Goal: Information Seeking & Learning: Learn about a topic

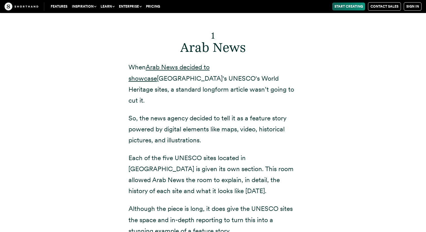
scroll to position [2116, 0]
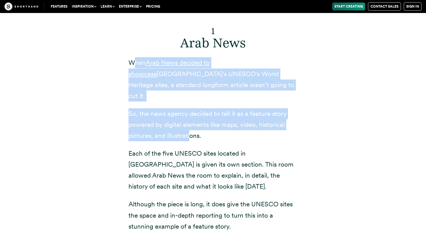
drag, startPoint x: 136, startPoint y: 51, endPoint x: 191, endPoint y: 112, distance: 82.3
click at [191, 112] on div "1 Arab News When Arab News decided to showcase [GEOGRAPHIC_DATA]'s UNESCO's Wor…" at bounding box center [212, 125] width 169 height 212
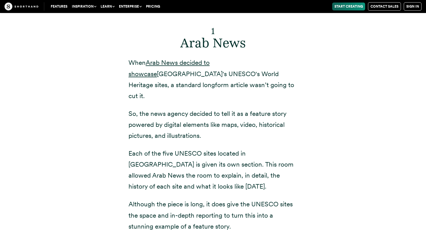
click at [206, 114] on p "So, the news agency decided to tell it as a feature story powered by digital el…" at bounding box center [212, 124] width 169 height 33
drag, startPoint x: 206, startPoint y: 114, endPoint x: 129, endPoint y: 52, distance: 99.0
click at [129, 52] on div "1 Arab News When Arab News decided to showcase [GEOGRAPHIC_DATA]'s UNESCO's Wor…" at bounding box center [212, 125] width 169 height 212
click at [129, 57] on p "When Arab News decided to showcase [GEOGRAPHIC_DATA]'s UNESCO's World Heritage …" at bounding box center [212, 79] width 169 height 44
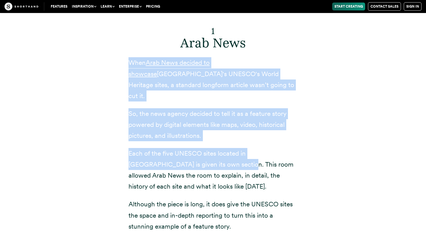
drag, startPoint x: 126, startPoint y: 49, endPoint x: 198, endPoint y: 138, distance: 114.7
click at [198, 138] on div "1 Arab News When Arab News decided to showcase [GEOGRAPHIC_DATA]'s UNESCO's Wor…" at bounding box center [212, 129] width 191 height 250
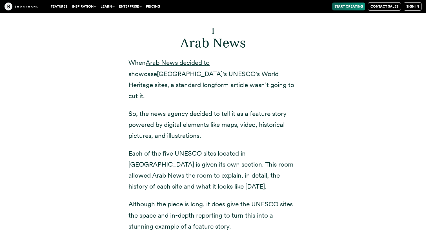
click at [194, 148] on p "Each of the five UNESCO sites located in [GEOGRAPHIC_DATA] is given its own sec…" at bounding box center [212, 170] width 169 height 44
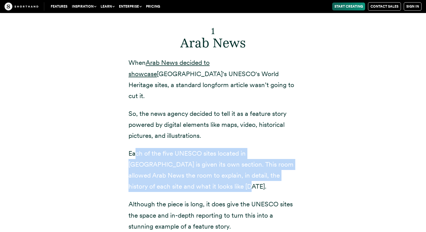
drag, startPoint x: 136, startPoint y: 128, endPoint x: 181, endPoint y: 159, distance: 54.3
click at [181, 159] on p "Each of the five UNESCO sites located in [GEOGRAPHIC_DATA] is given its own sec…" at bounding box center [212, 170] width 169 height 44
drag, startPoint x: 190, startPoint y: 164, endPoint x: 103, endPoint y: 127, distance: 94.0
click at [103, 127] on div "1 Arab News When Arab News decided to showcase [GEOGRAPHIC_DATA]'s UNESCO's Wor…" at bounding box center [212, 129] width 383 height 250
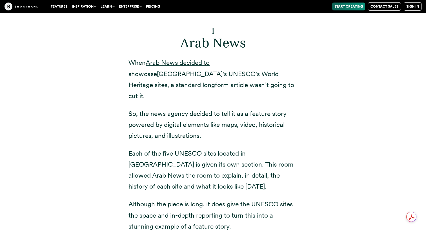
click at [121, 130] on div "1 Arab News When Arab News decided to showcase [GEOGRAPHIC_DATA]'s UNESCO's Wor…" at bounding box center [212, 129] width 191 height 250
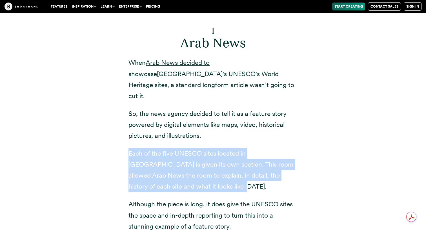
drag, startPoint x: 119, startPoint y: 129, endPoint x: 180, endPoint y: 163, distance: 69.7
click at [180, 163] on div "1 Arab News When Arab News decided to showcase [GEOGRAPHIC_DATA]'s UNESCO's Wor…" at bounding box center [212, 129] width 191 height 250
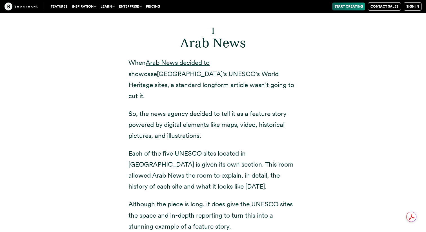
click at [181, 164] on p "Each of the five UNESCO sites located in [GEOGRAPHIC_DATA] is given its own sec…" at bounding box center [212, 170] width 169 height 44
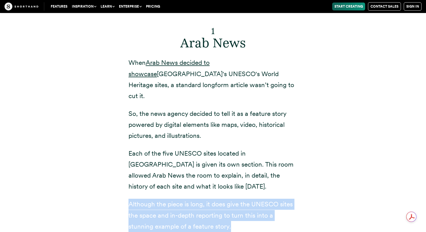
drag, startPoint x: 182, startPoint y: 185, endPoint x: 233, endPoint y: 206, distance: 55.9
click at [233, 206] on div "1 Arab News When Arab News decided to showcase [GEOGRAPHIC_DATA]'s UNESCO's Wor…" at bounding box center [212, 129] width 191 height 250
click at [233, 206] on p "Although the piece is long, it does give the UNESCO sites the space and in-dept…" at bounding box center [212, 214] width 169 height 33
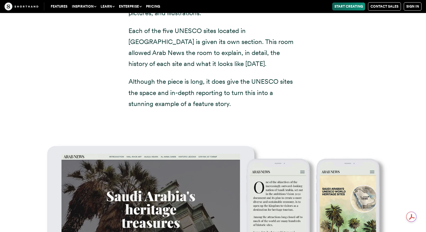
scroll to position [2239, 0]
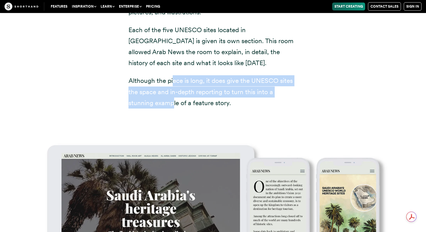
drag, startPoint x: 174, startPoint y: 58, endPoint x: 174, endPoint y: 80, distance: 21.7
click at [174, 80] on p "Although the piece is long, it does give the UNESCO sites the space and in-dept…" at bounding box center [212, 91] width 169 height 33
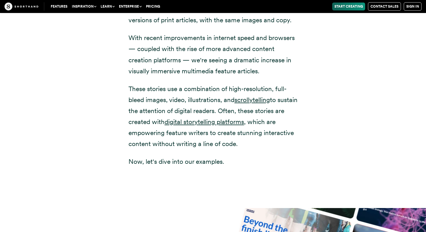
scroll to position [1559, 0]
